Goal: Task Accomplishment & Management: Manage account settings

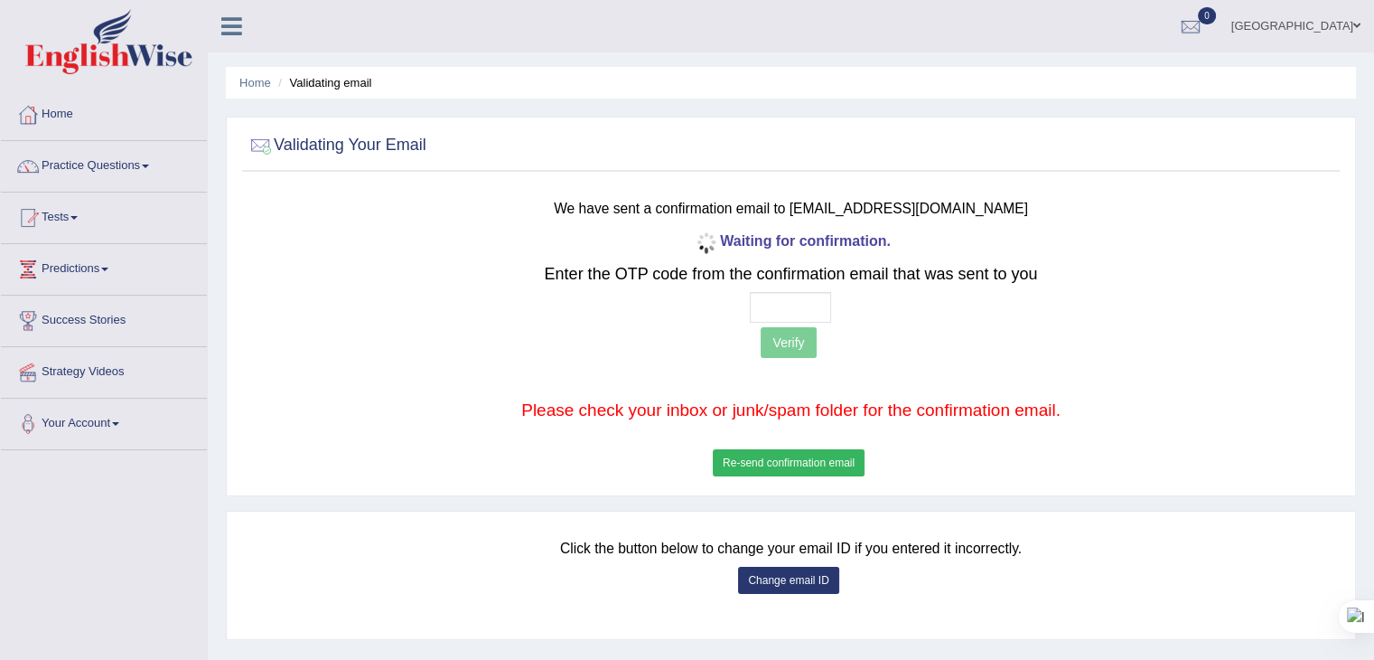
click at [1330, 20] on link "Alger" at bounding box center [1296, 23] width 156 height 47
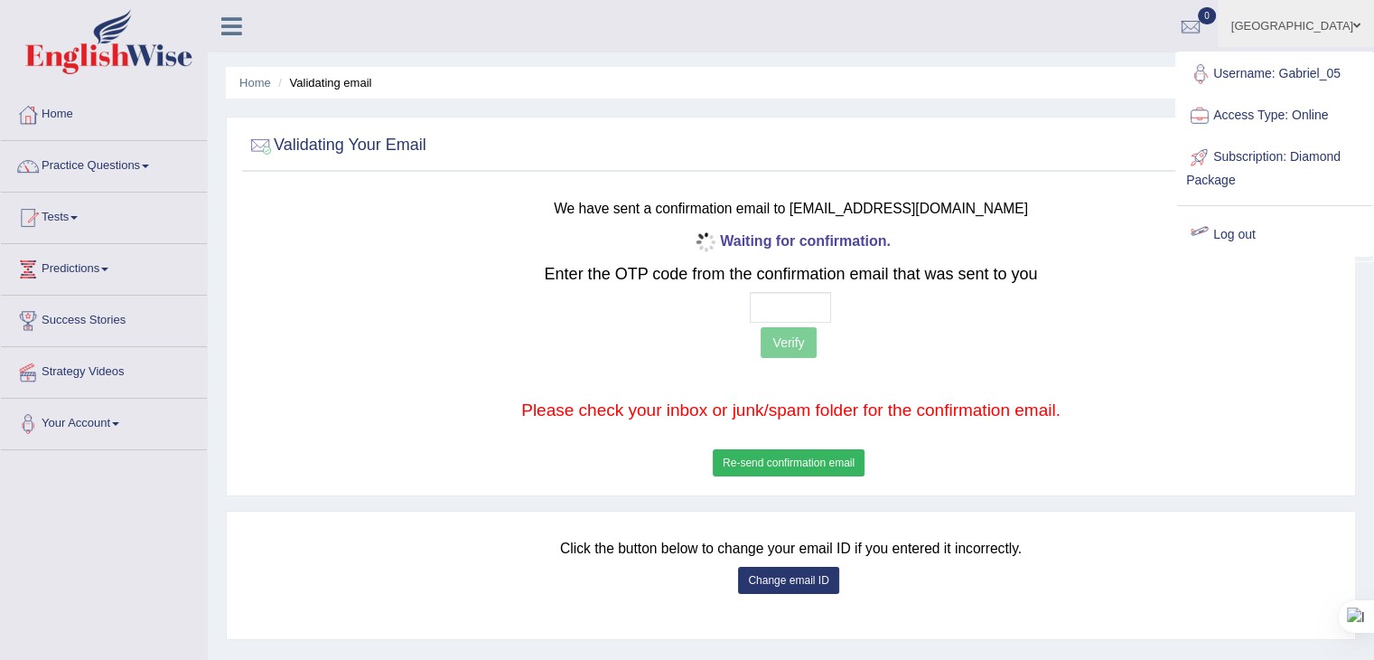
click at [1243, 225] on link "Log out" at bounding box center [1274, 235] width 195 height 42
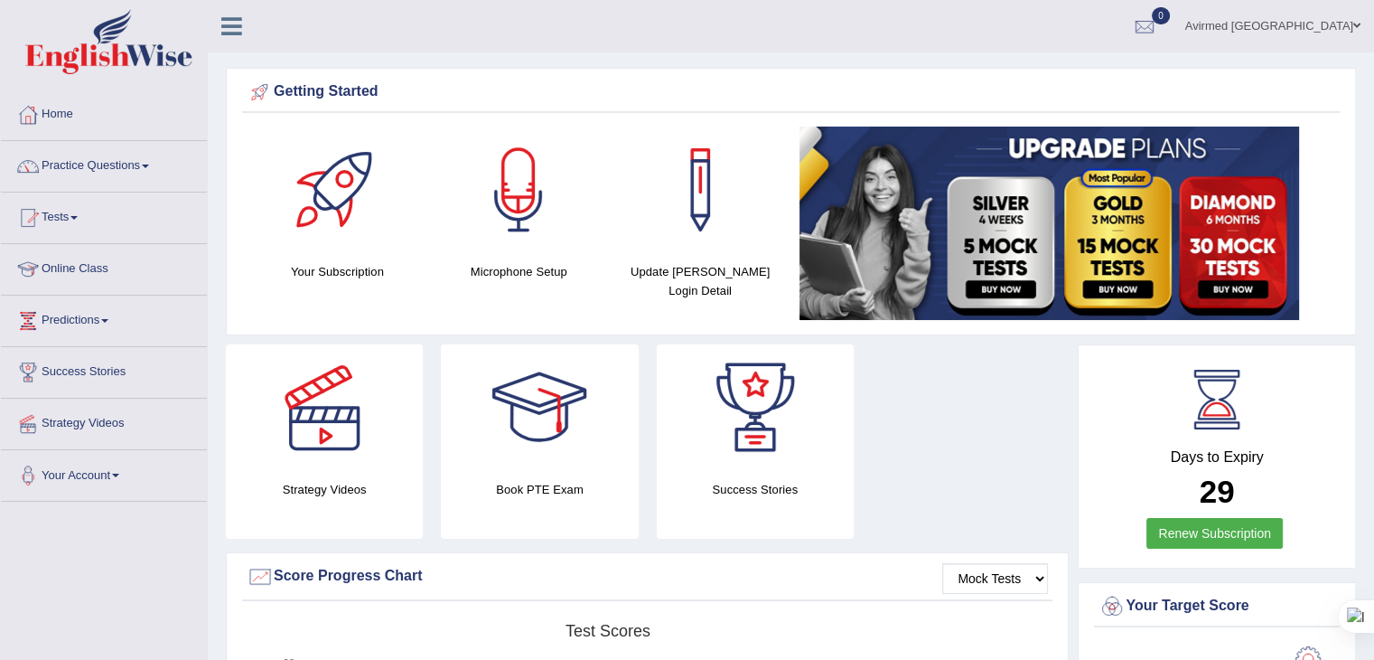
click at [1312, 22] on link "Avirmed Galbadrakh" at bounding box center [1273, 23] width 202 height 47
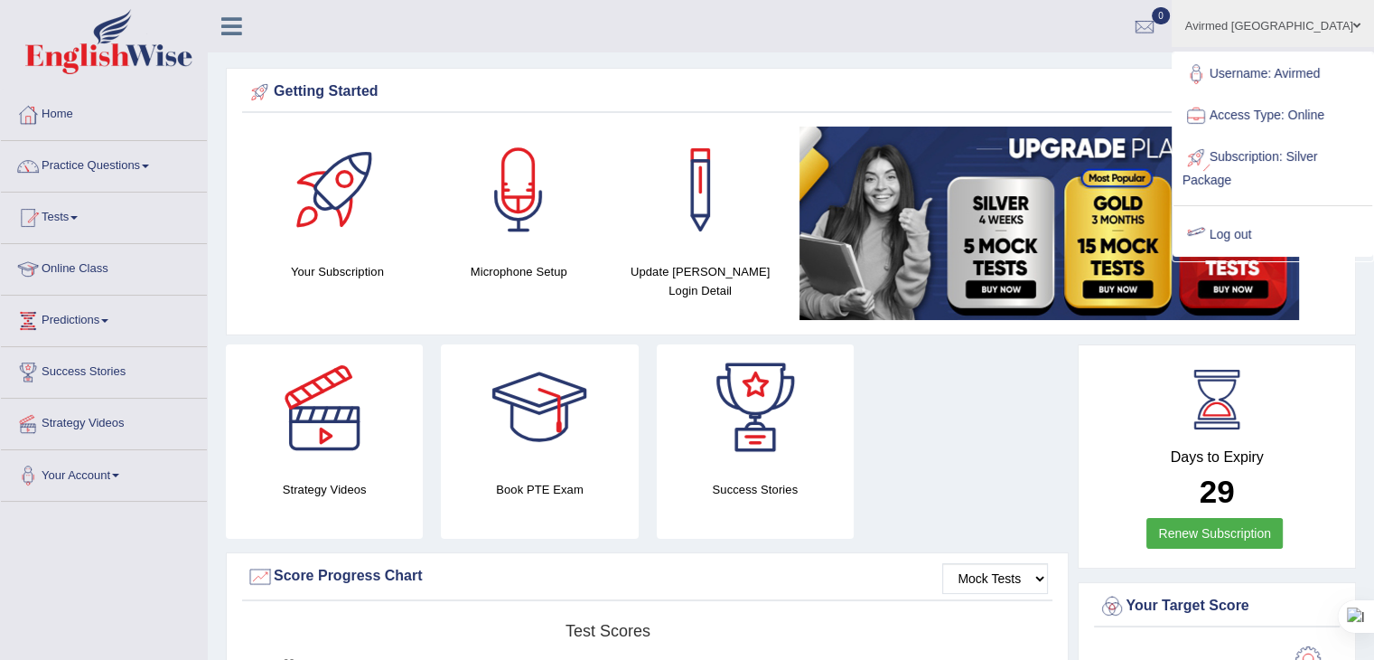
click at [1228, 233] on link "Log out" at bounding box center [1273, 235] width 199 height 42
